Goal: Task Accomplishment & Management: Use online tool/utility

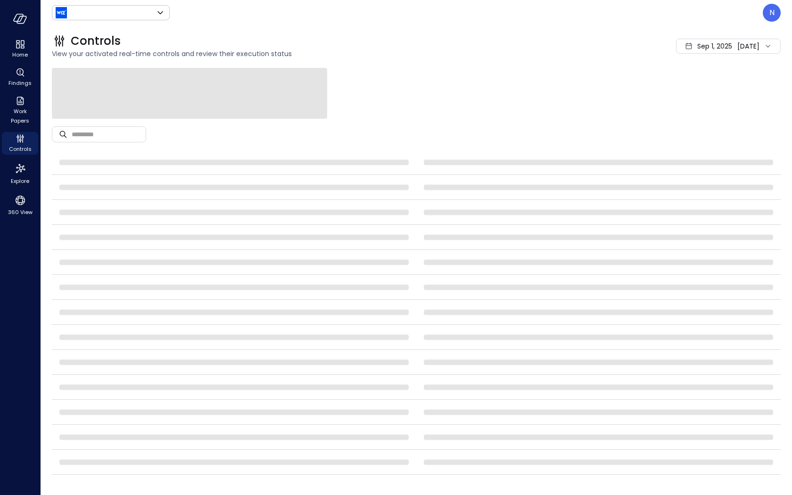
type input "******"
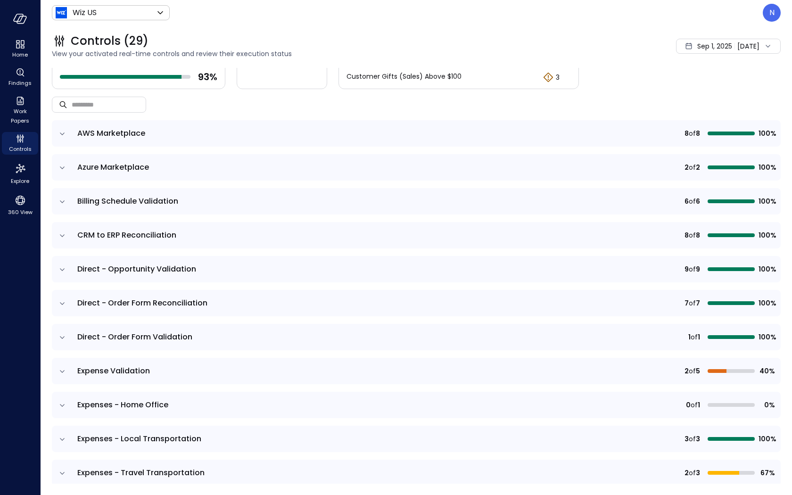
scroll to position [44, 0]
click at [61, 368] on icon "expand row" at bounding box center [62, 370] width 9 height 9
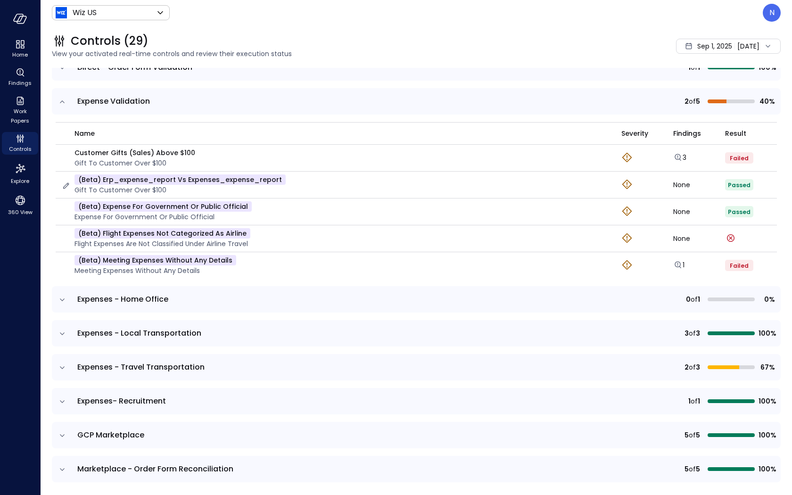
scroll to position [314, 0]
click at [67, 330] on td at bounding box center [62, 333] width 20 height 26
click at [59, 363] on icon "expand row" at bounding box center [62, 366] width 9 height 9
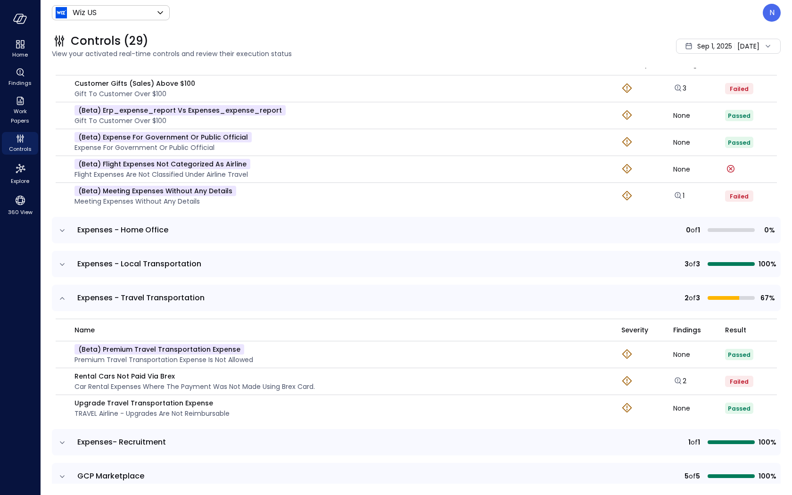
scroll to position [498, 0]
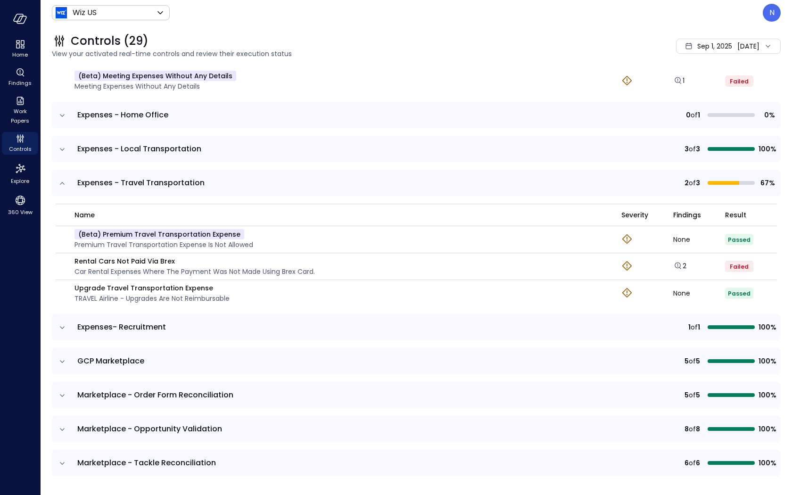
click at [66, 146] on icon "expand row" at bounding box center [62, 149] width 9 height 9
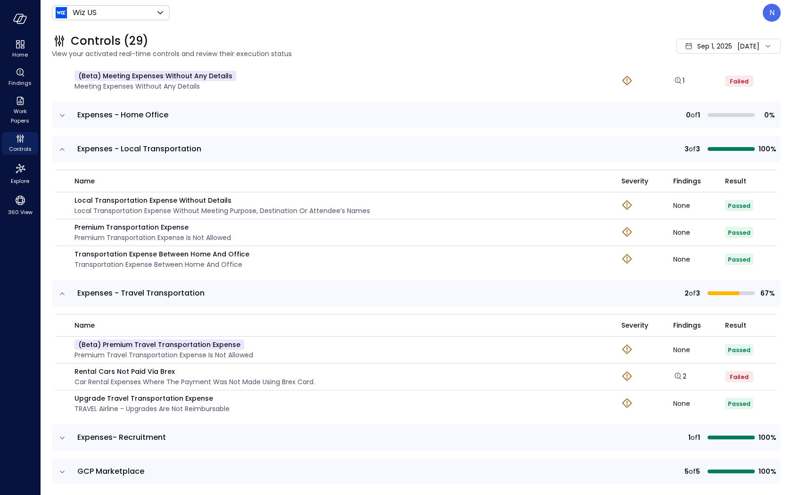
click at [66, 146] on icon "expand row" at bounding box center [62, 149] width 9 height 9
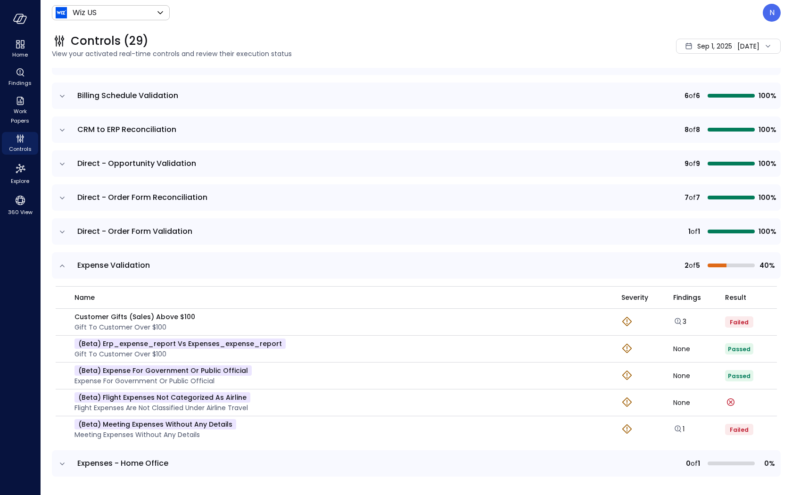
scroll to position [63, 0]
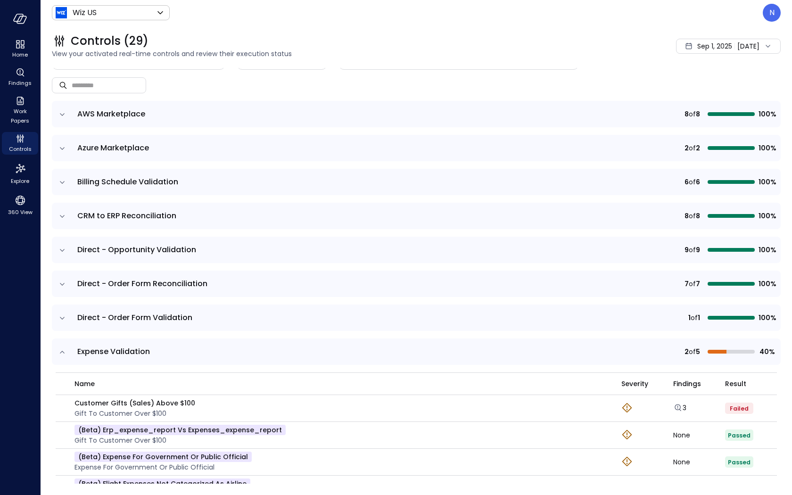
click at [707, 45] on span "Sep 1, 2025" at bounding box center [714, 46] width 35 height 10
click at [714, 90] on li "[DATE]" at bounding box center [712, 88] width 75 height 16
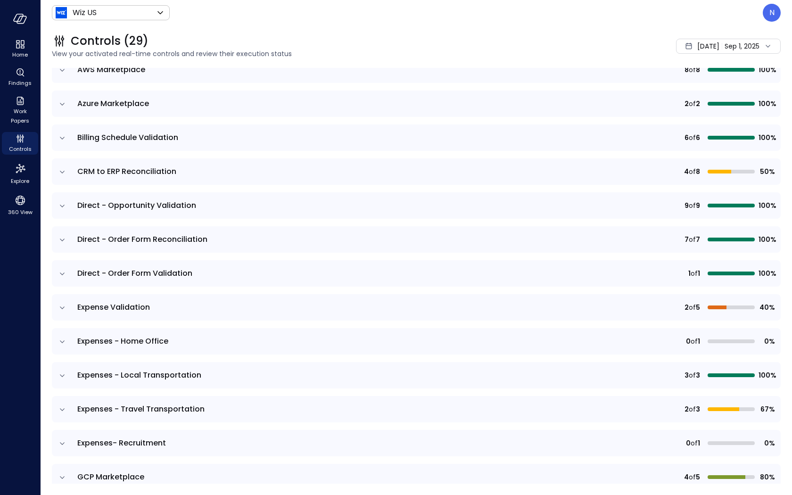
scroll to position [110, 0]
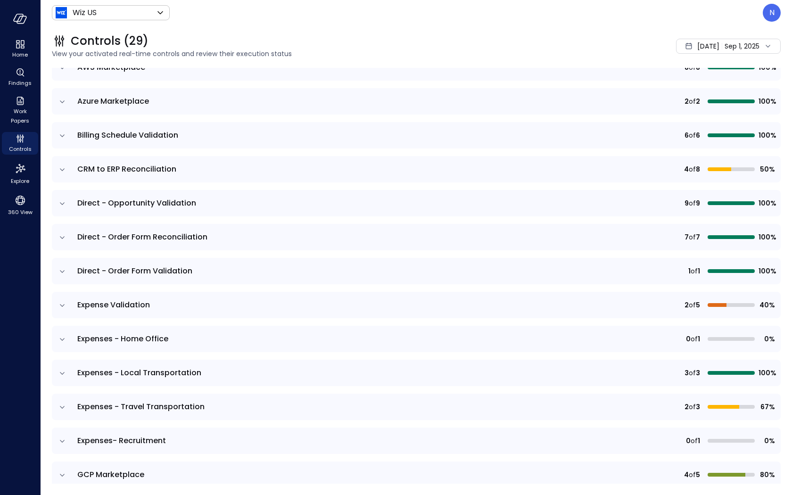
click at [62, 307] on icon "expand row" at bounding box center [62, 305] width 9 height 9
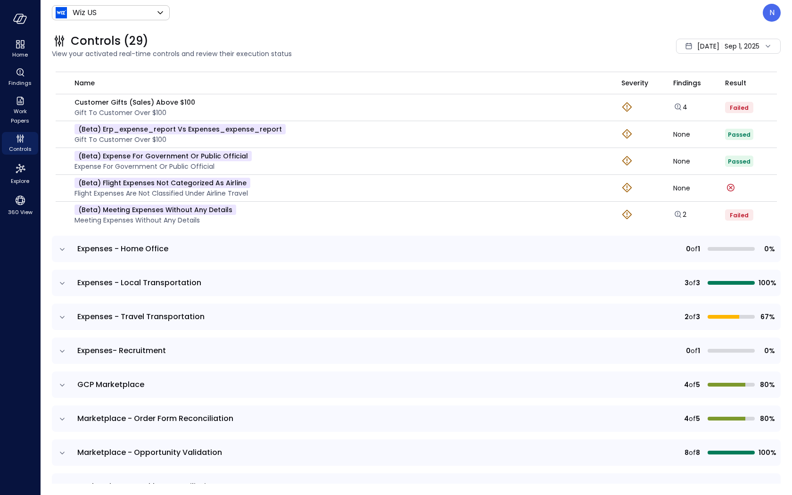
scroll to position [365, 0]
click at [62, 278] on icon "expand row" at bounding box center [62, 282] width 9 height 9
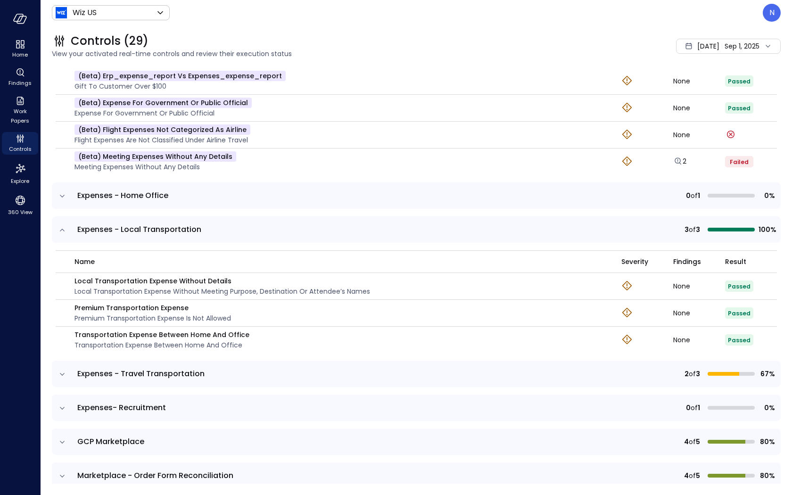
scroll to position [419, 0]
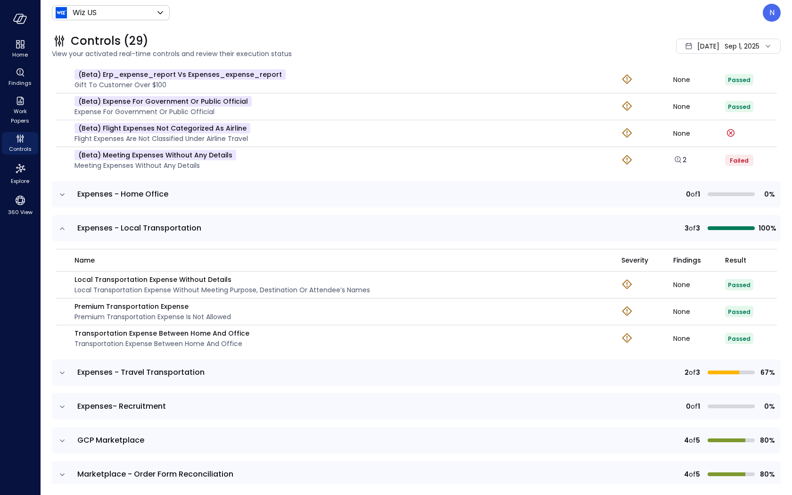
click at [65, 368] on icon "expand row" at bounding box center [62, 372] width 9 height 9
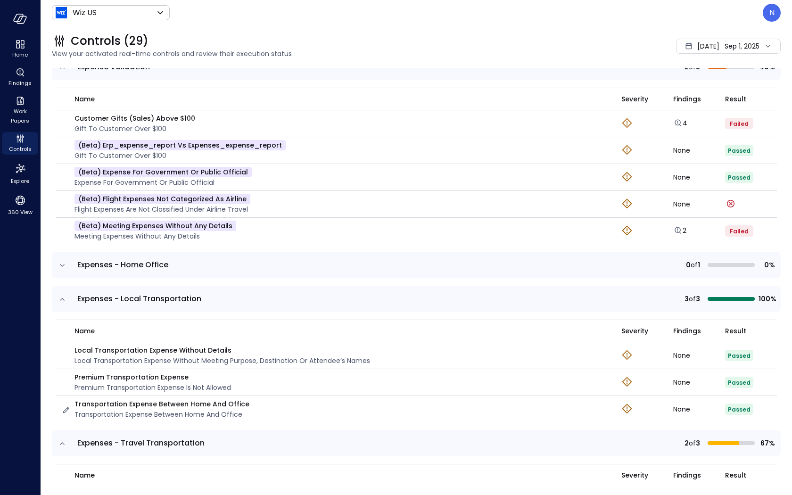
scroll to position [300, 0]
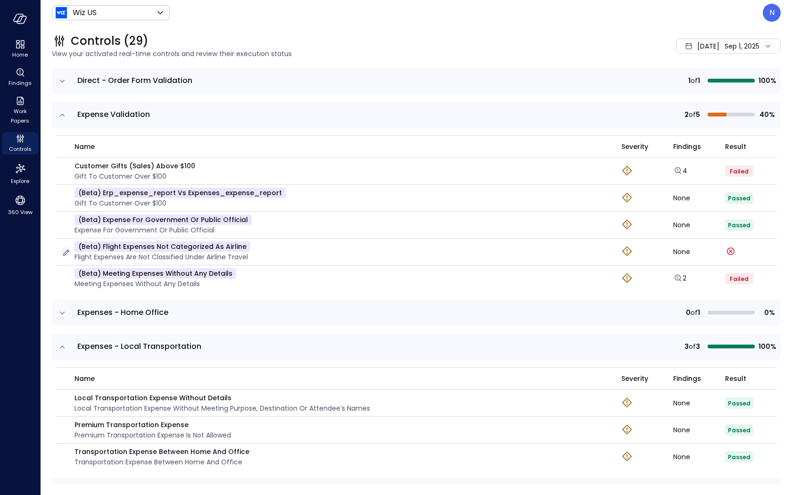
click at [66, 250] on icon "button" at bounding box center [66, 253] width 6 height 6
